Goal: Task Accomplishment & Management: Use online tool/utility

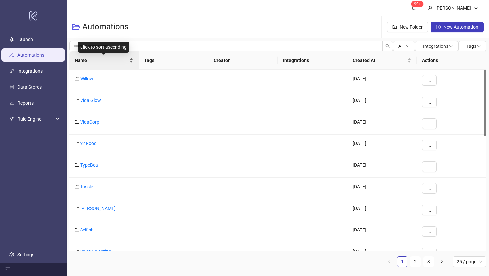
click at [82, 60] on span "Name" at bounding box center [101, 60] width 54 height 7
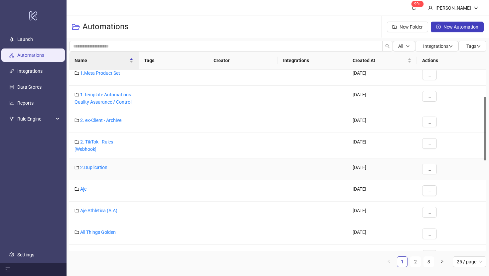
scroll to position [79, 0]
click at [83, 188] on link "Aje" at bounding box center [83, 188] width 6 height 5
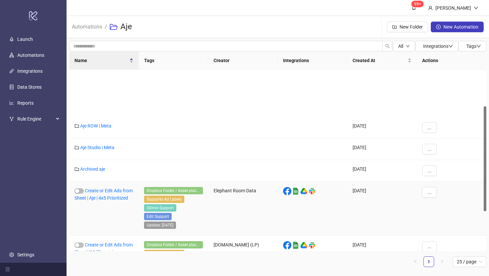
scroll to position [132, 0]
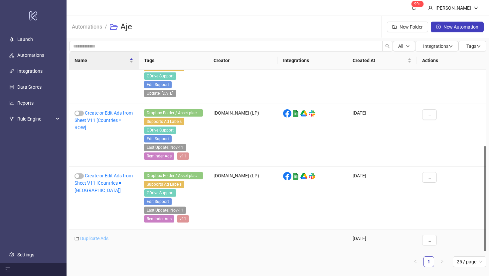
click at [93, 238] on link "Duplicate Ads" at bounding box center [94, 238] width 28 height 5
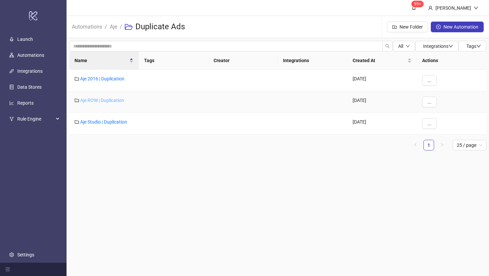
click at [100, 101] on link "Aje ROW | Duplication" at bounding box center [102, 100] width 44 height 5
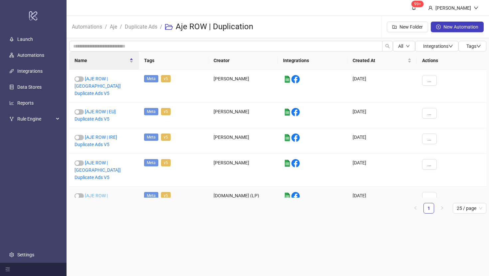
click at [99, 193] on link "[AJE ROW | [GEOGRAPHIC_DATA]] Duplicate Ads V5" at bounding box center [97, 203] width 46 height 20
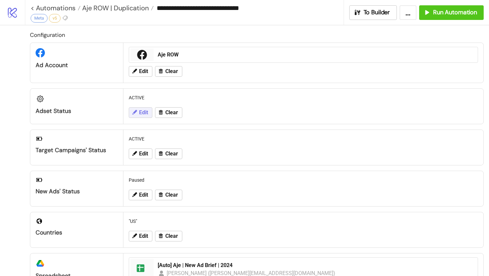
click at [142, 111] on span "Edit" at bounding box center [143, 113] width 9 height 6
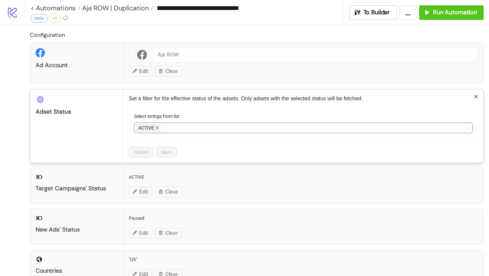
click at [157, 127] on icon "close" at bounding box center [157, 128] width 3 height 3
click at [157, 128] on div at bounding box center [299, 127] width 329 height 9
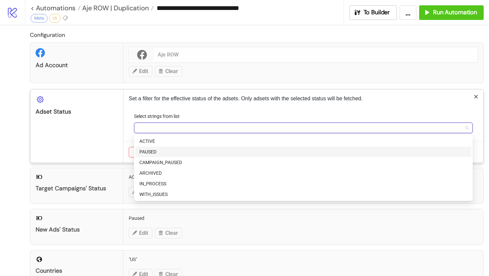
click at [158, 154] on div "PAUSED" at bounding box center [303, 151] width 328 height 7
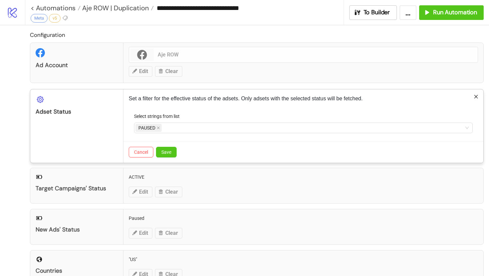
click at [102, 141] on div "Adset Status" at bounding box center [76, 125] width 93 height 73
click at [168, 151] on span "Save" at bounding box center [166, 152] width 10 height 5
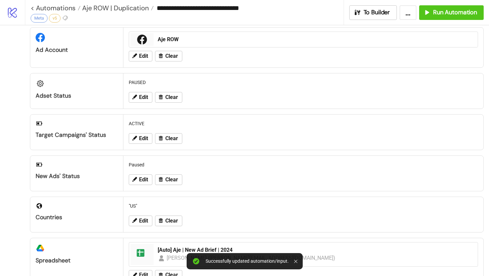
scroll to position [22, 0]
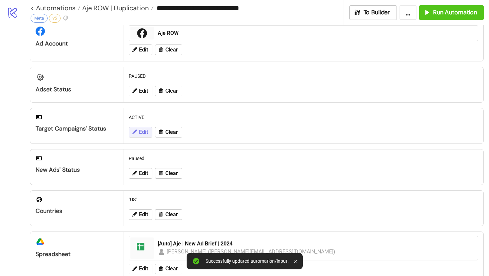
click at [140, 133] on span "Edit" at bounding box center [143, 132] width 9 height 6
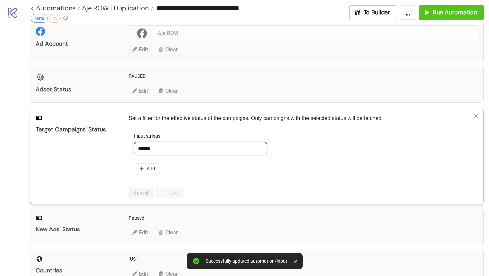
click at [162, 147] on input "******" at bounding box center [200, 148] width 133 height 13
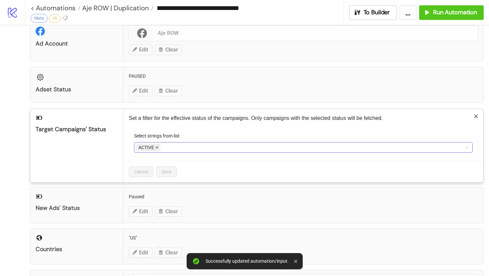
click at [157, 148] on icon "close" at bounding box center [157, 148] width 3 height 3
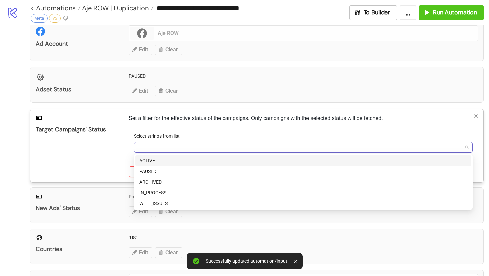
click at [156, 148] on div at bounding box center [299, 147] width 329 height 9
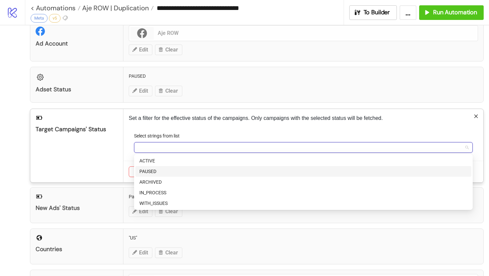
click at [155, 169] on div "PAUSED" at bounding box center [303, 171] width 328 height 7
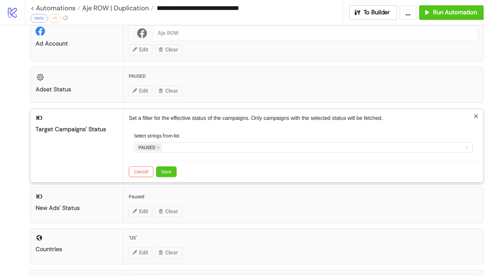
click at [101, 160] on div "Target Campaigns' Status" at bounding box center [76, 145] width 93 height 73
click at [169, 169] on span "Save" at bounding box center [166, 171] width 10 height 5
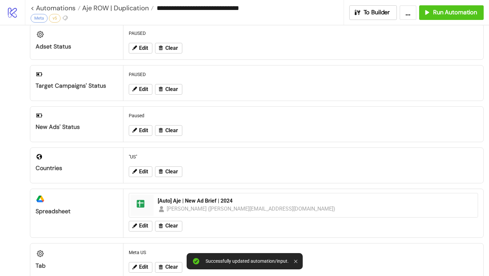
scroll to position [0, 0]
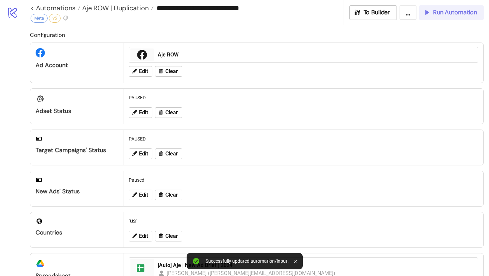
click at [431, 15] on div "Run Automation" at bounding box center [450, 13] width 54 height 8
